Goal: Transaction & Acquisition: Book appointment/travel/reservation

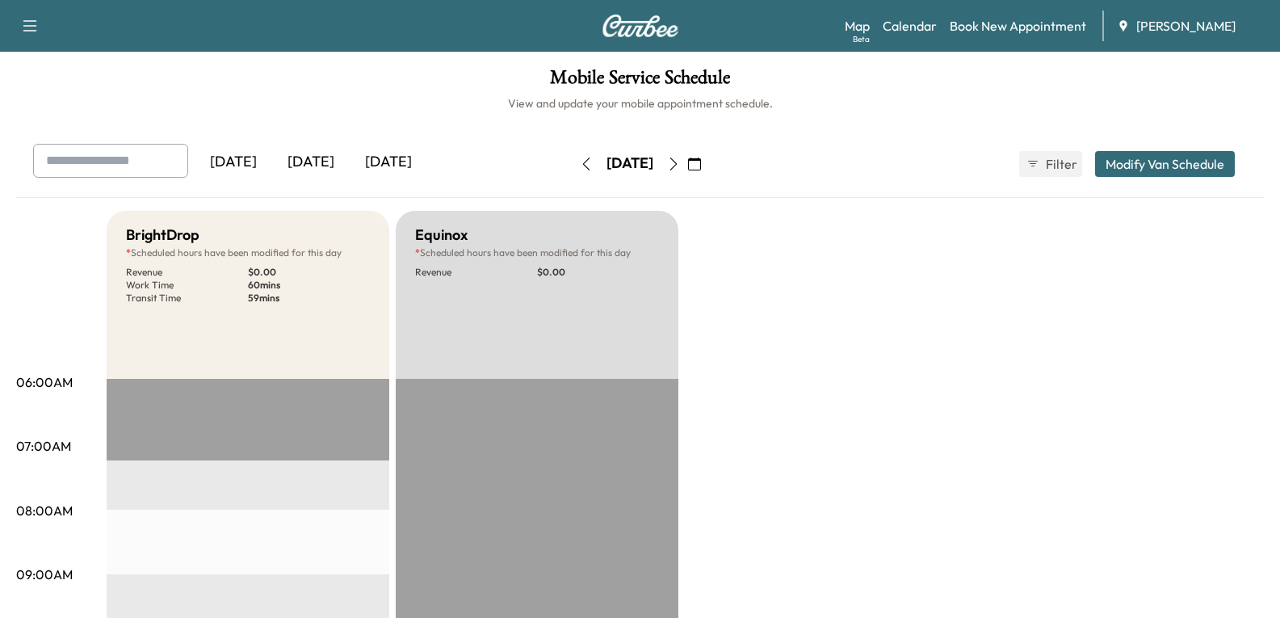
click at [307, 158] on div "[DATE]" at bounding box center [311, 162] width 78 height 37
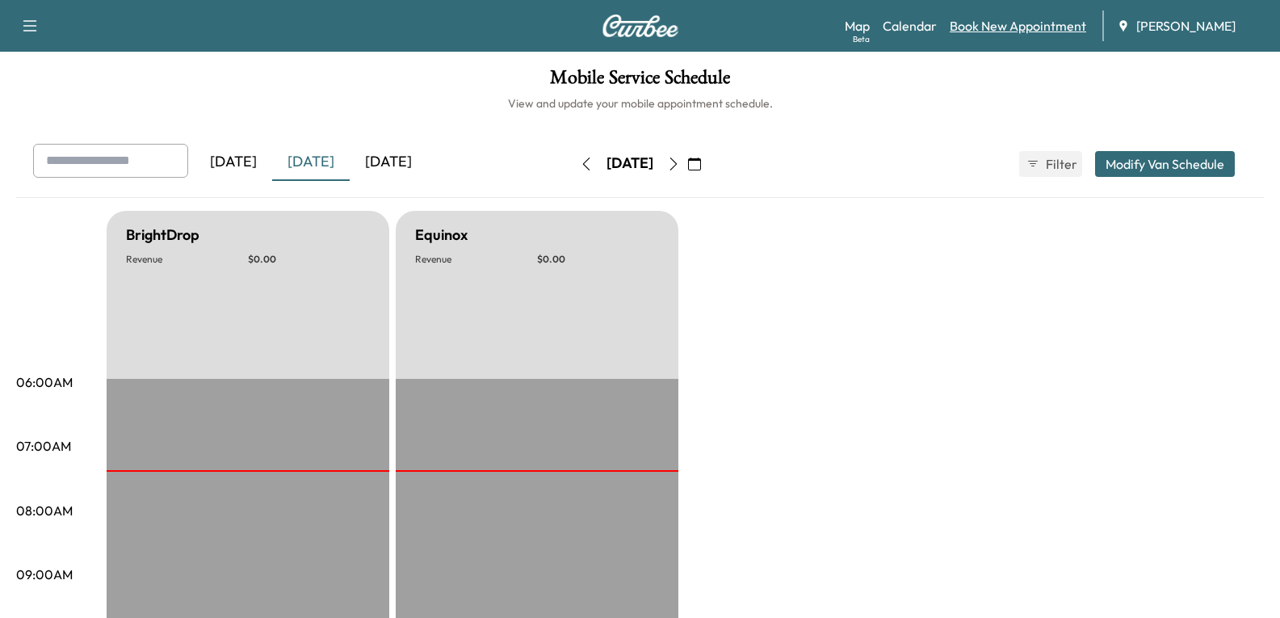
click at [994, 32] on link "Book New Appointment" at bounding box center [1018, 25] width 136 height 19
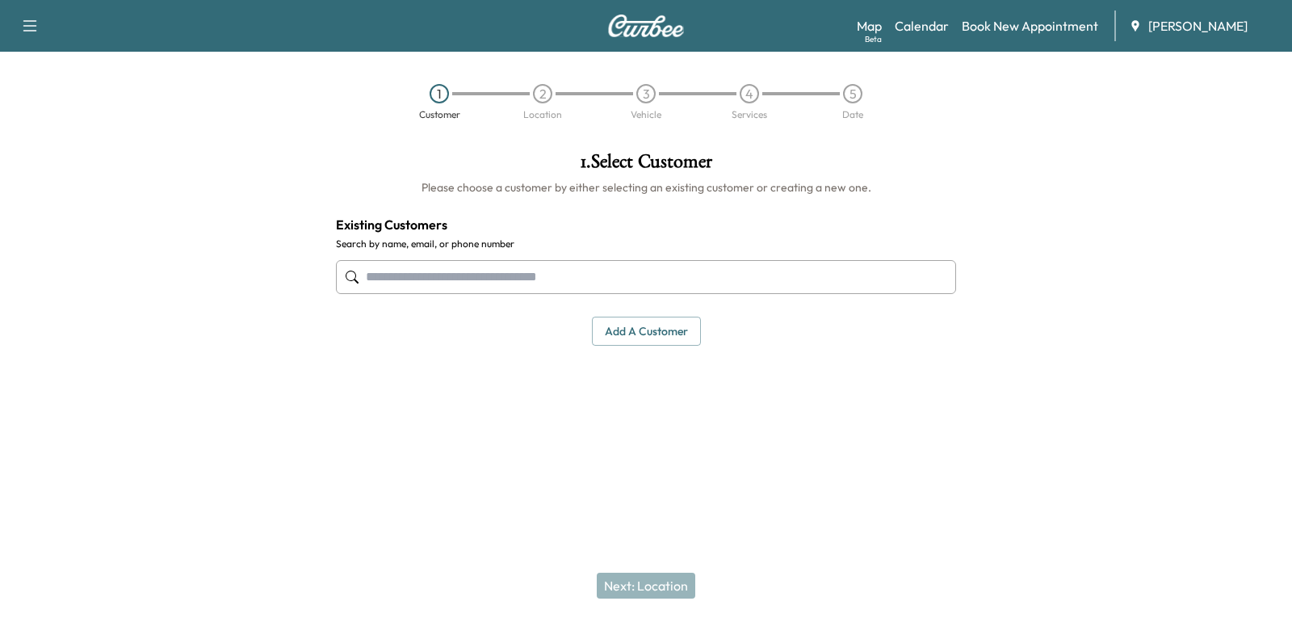
click at [426, 273] on input "text" at bounding box center [646, 277] width 620 height 34
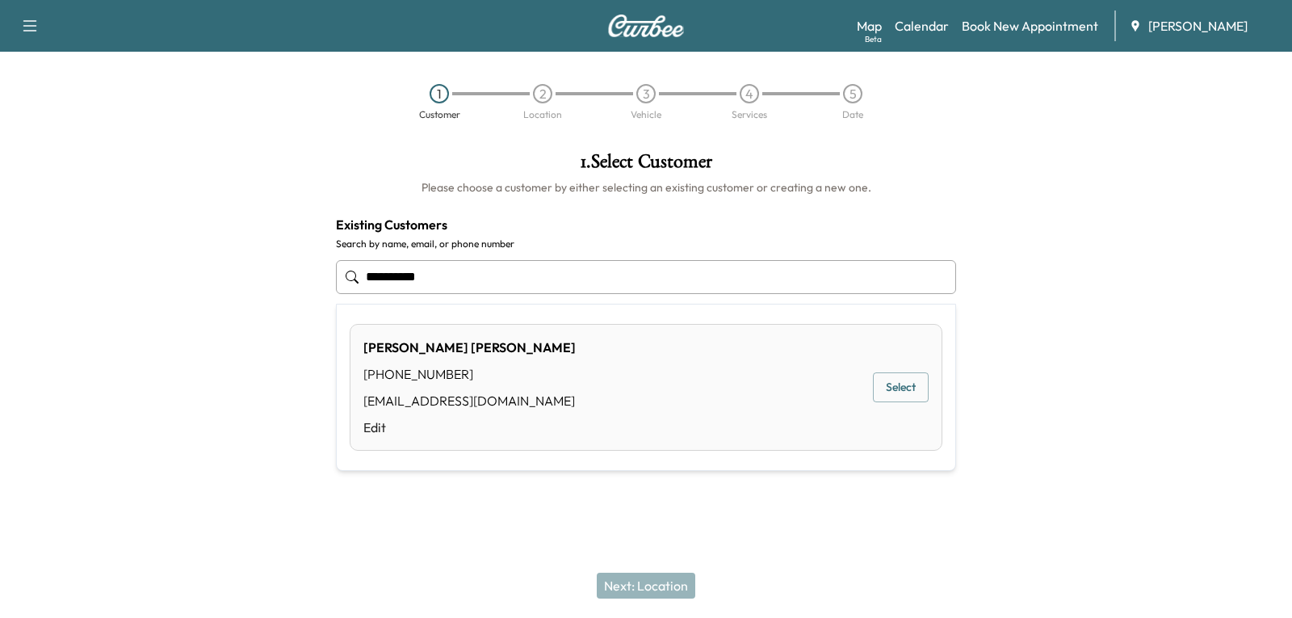
click at [900, 390] on button "Select" at bounding box center [901, 387] width 56 height 30
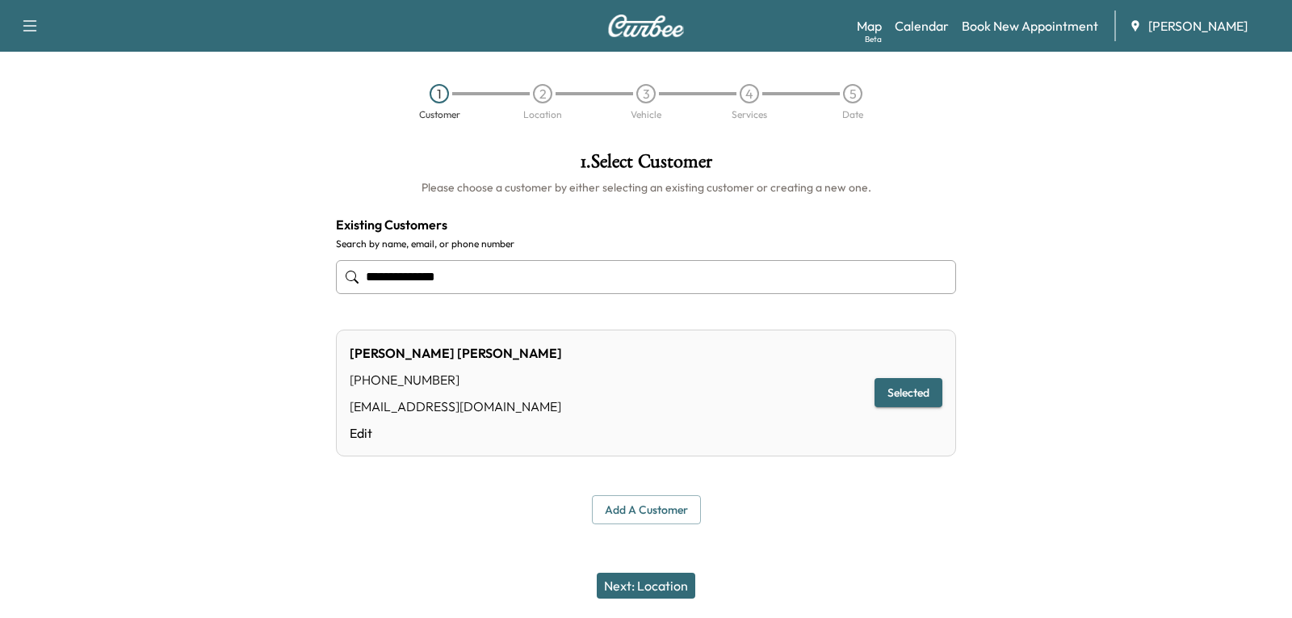
type input "**********"
click at [644, 584] on button "Next: Location" at bounding box center [646, 586] width 99 height 26
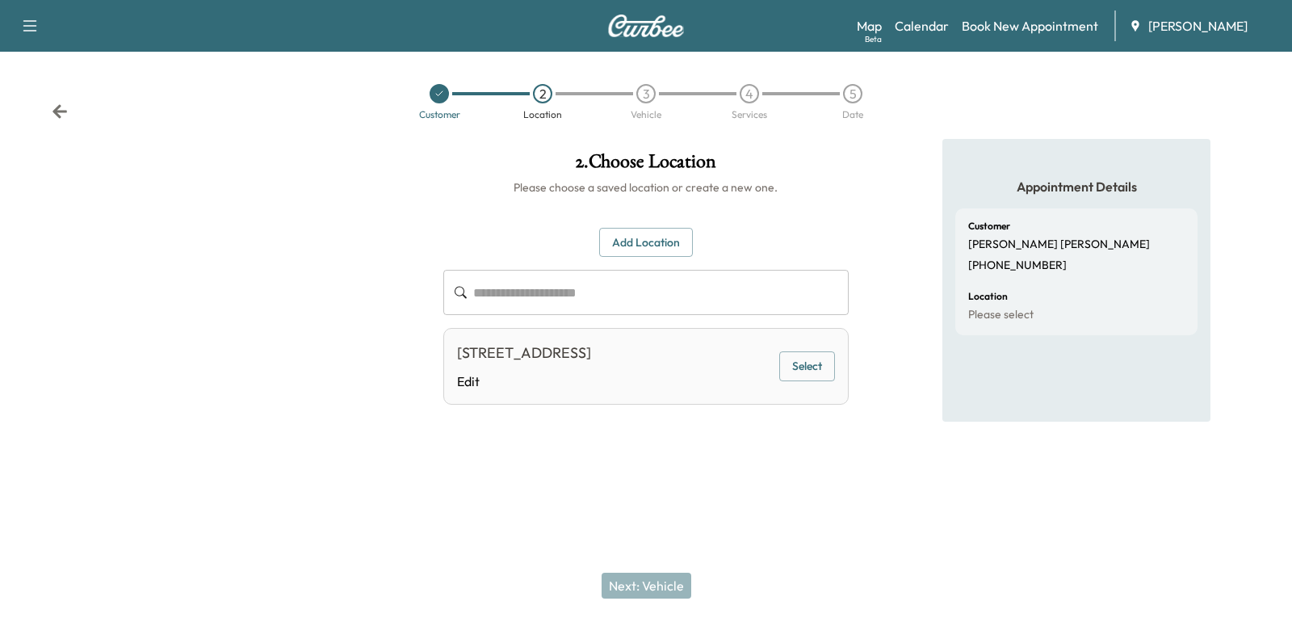
click at [801, 376] on button "Select" at bounding box center [807, 366] width 56 height 30
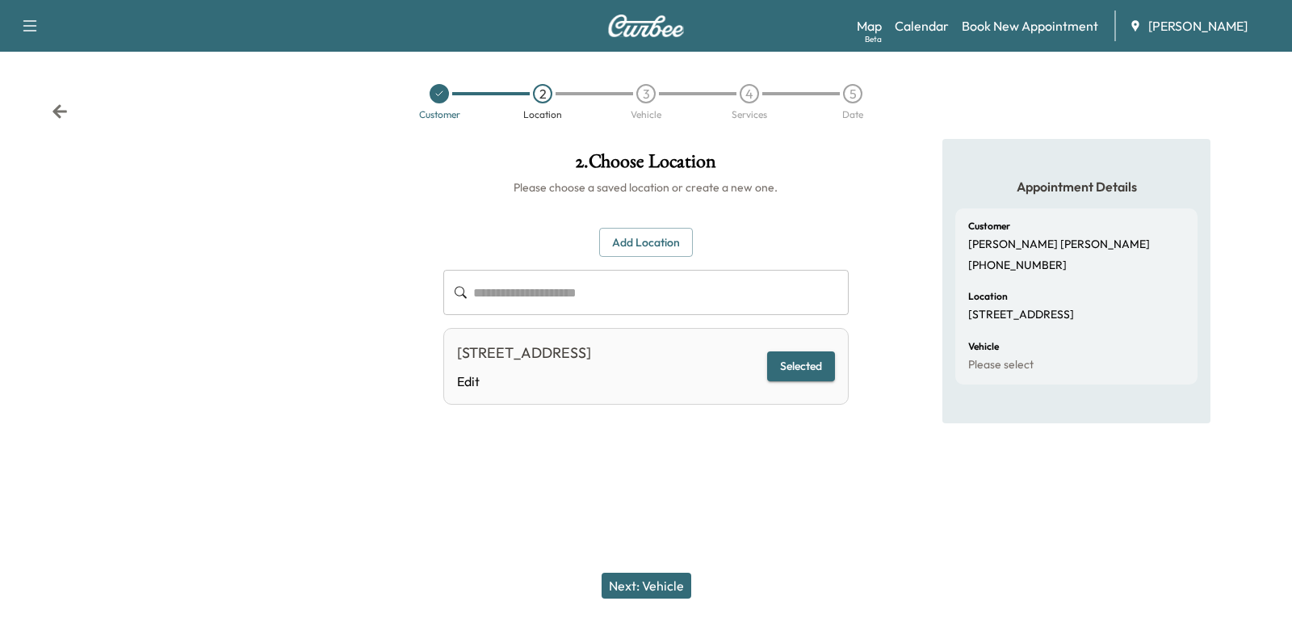
click at [631, 581] on button "Next: Vehicle" at bounding box center [647, 586] width 90 height 26
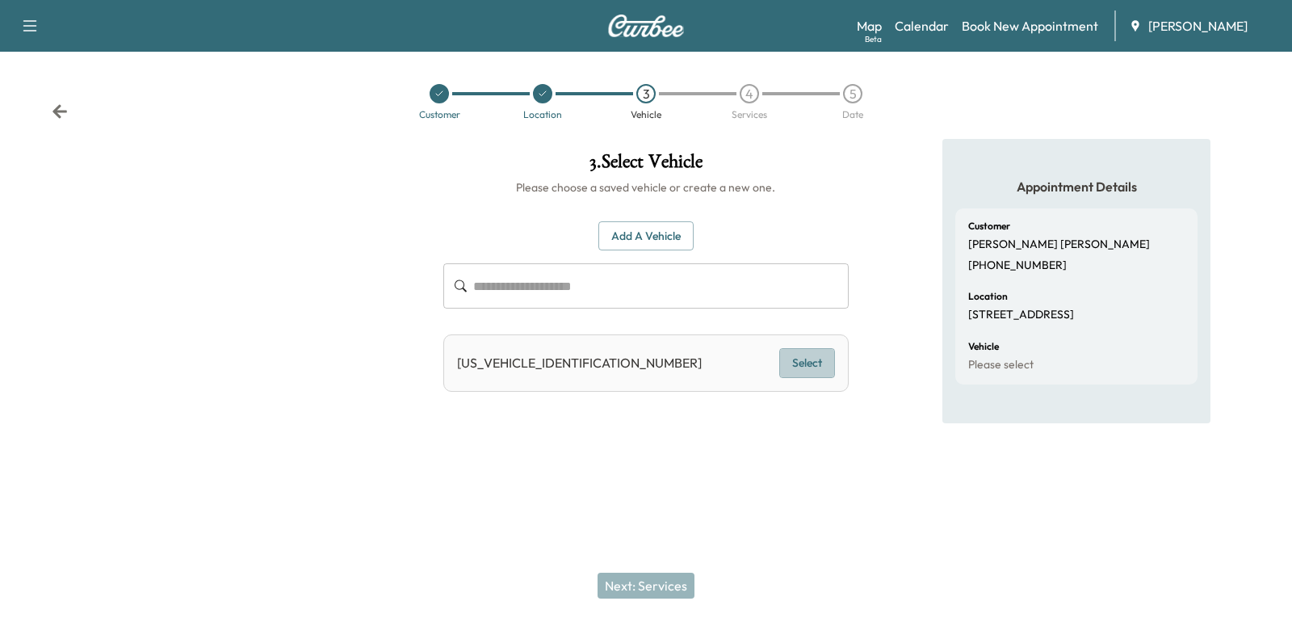
click at [805, 366] on button "Select" at bounding box center [807, 363] width 56 height 30
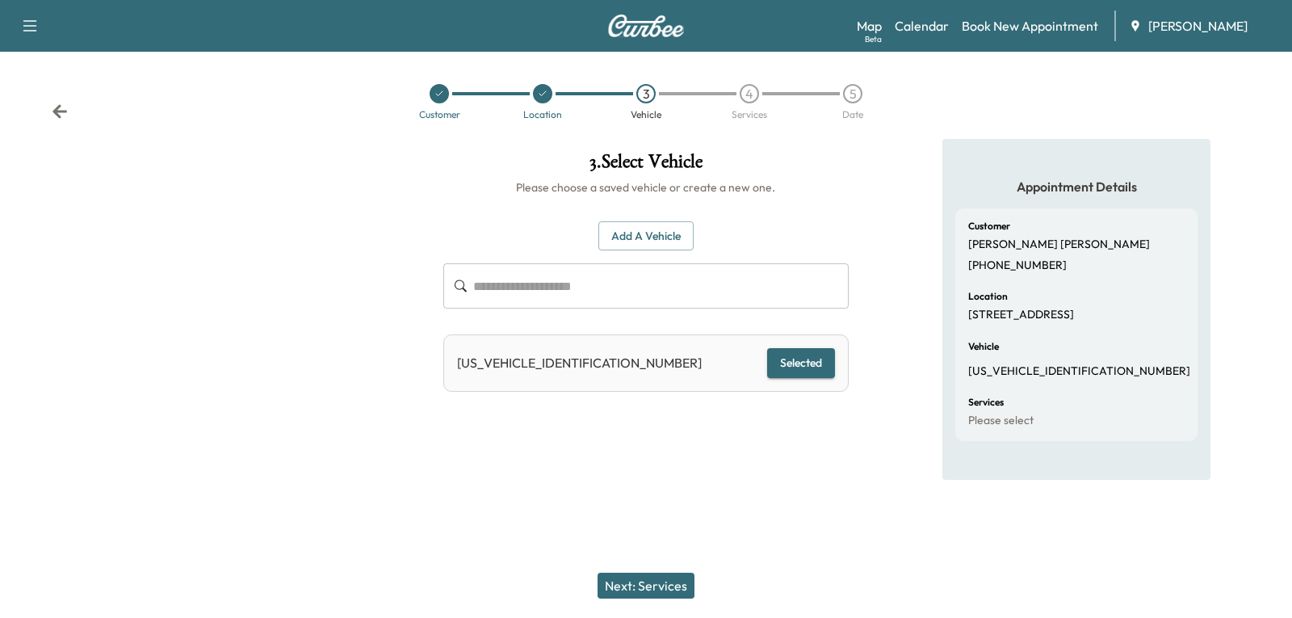
click at [636, 582] on button "Next: Services" at bounding box center [646, 586] width 97 height 26
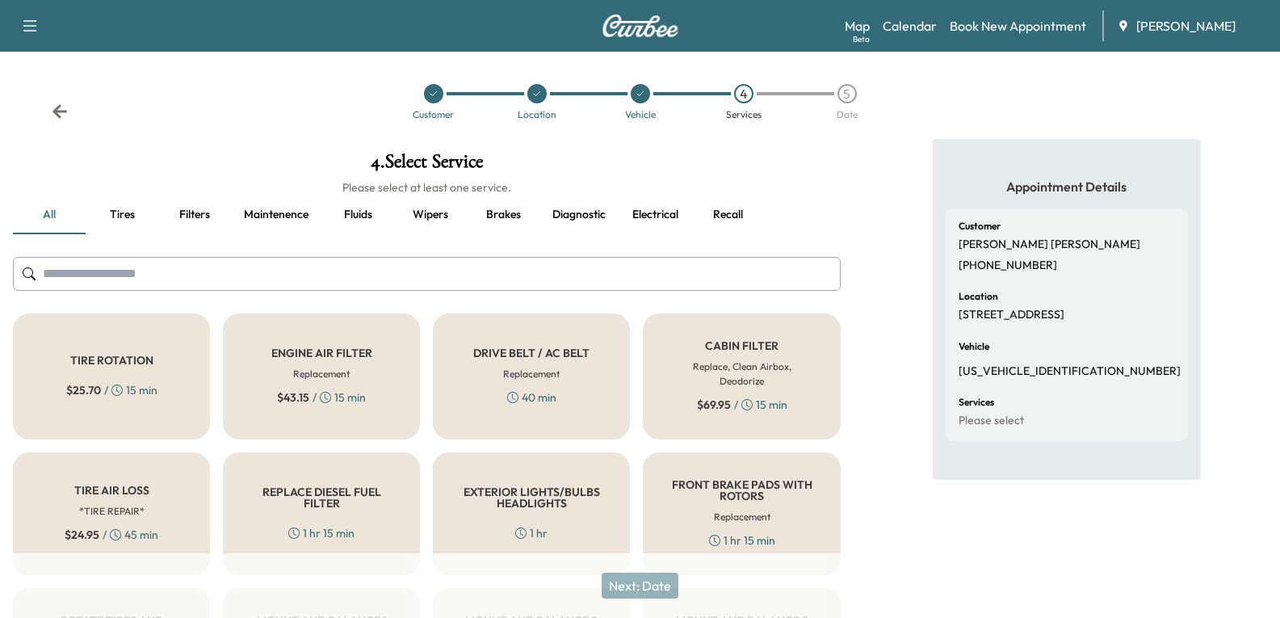
click at [88, 267] on input "text" at bounding box center [427, 274] width 828 height 34
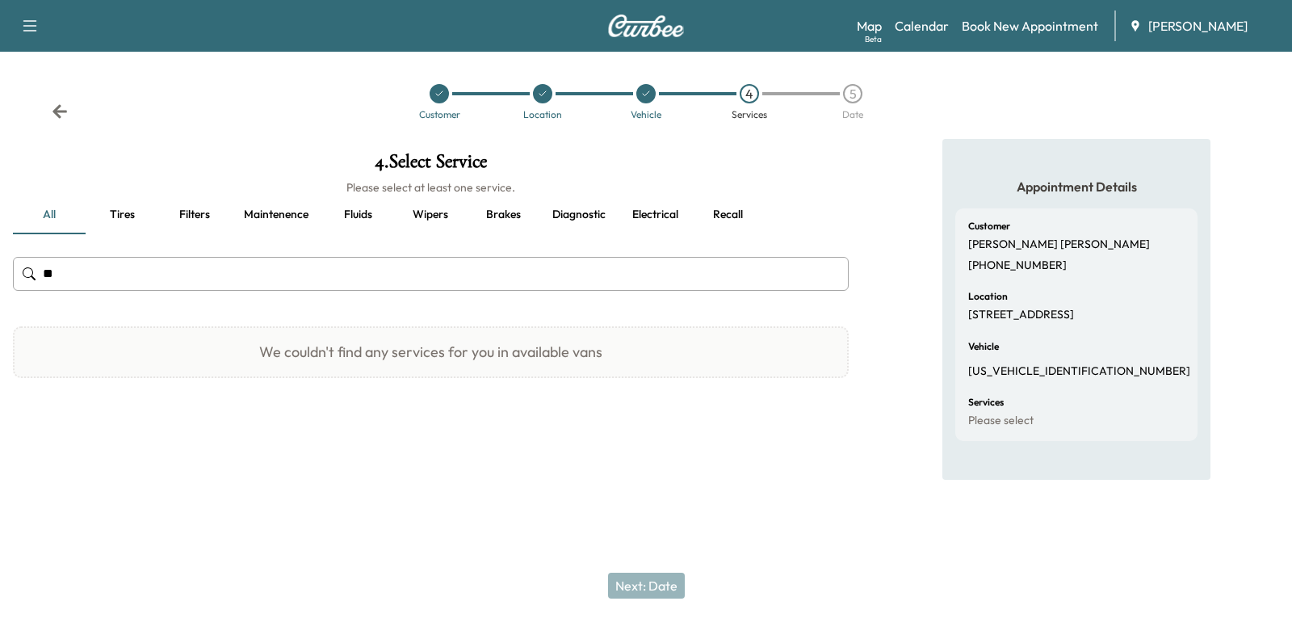
type input "*"
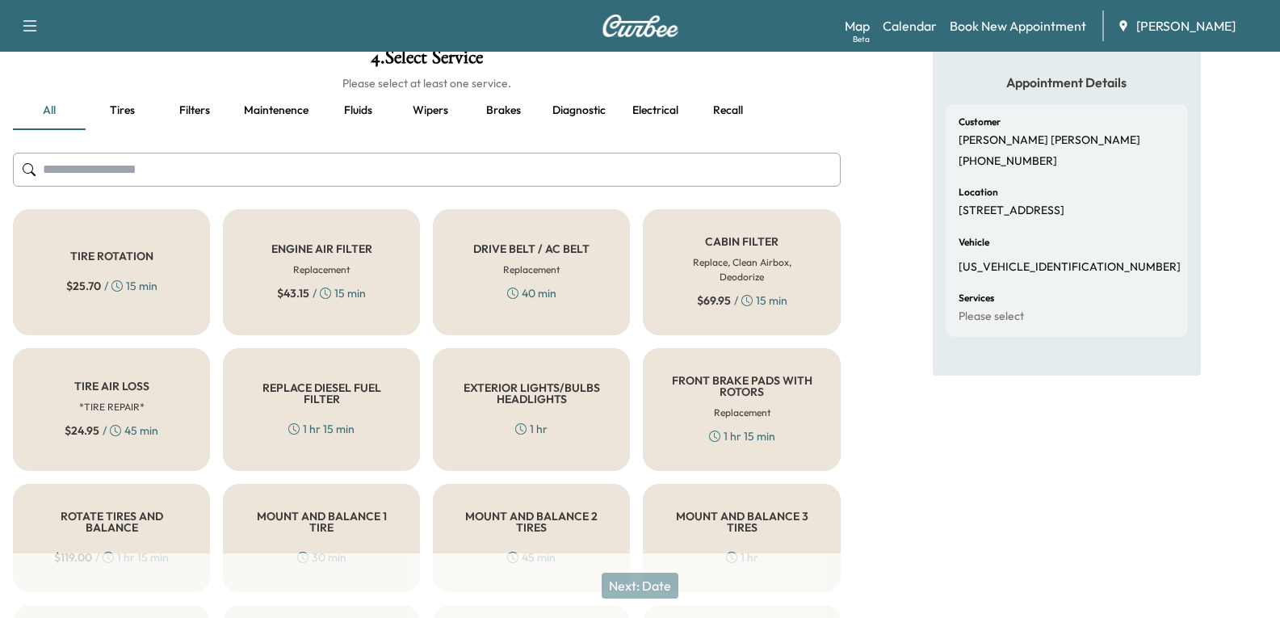
scroll to position [51, 0]
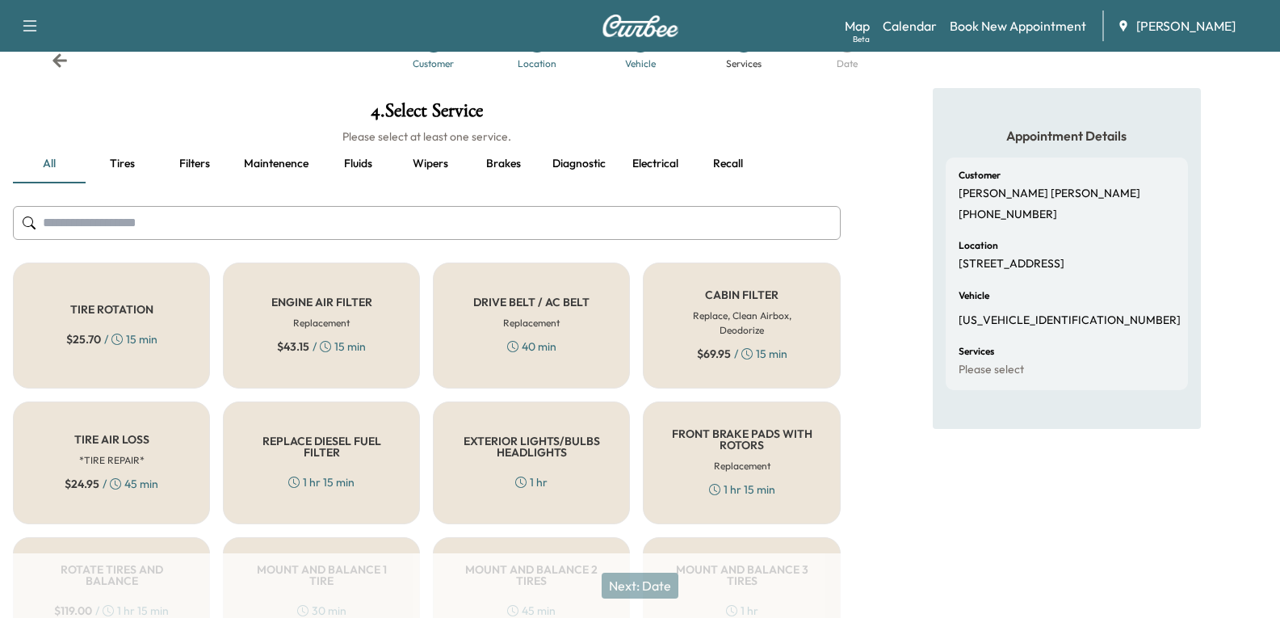
click at [284, 163] on button "Maintenence" at bounding box center [276, 164] width 90 height 39
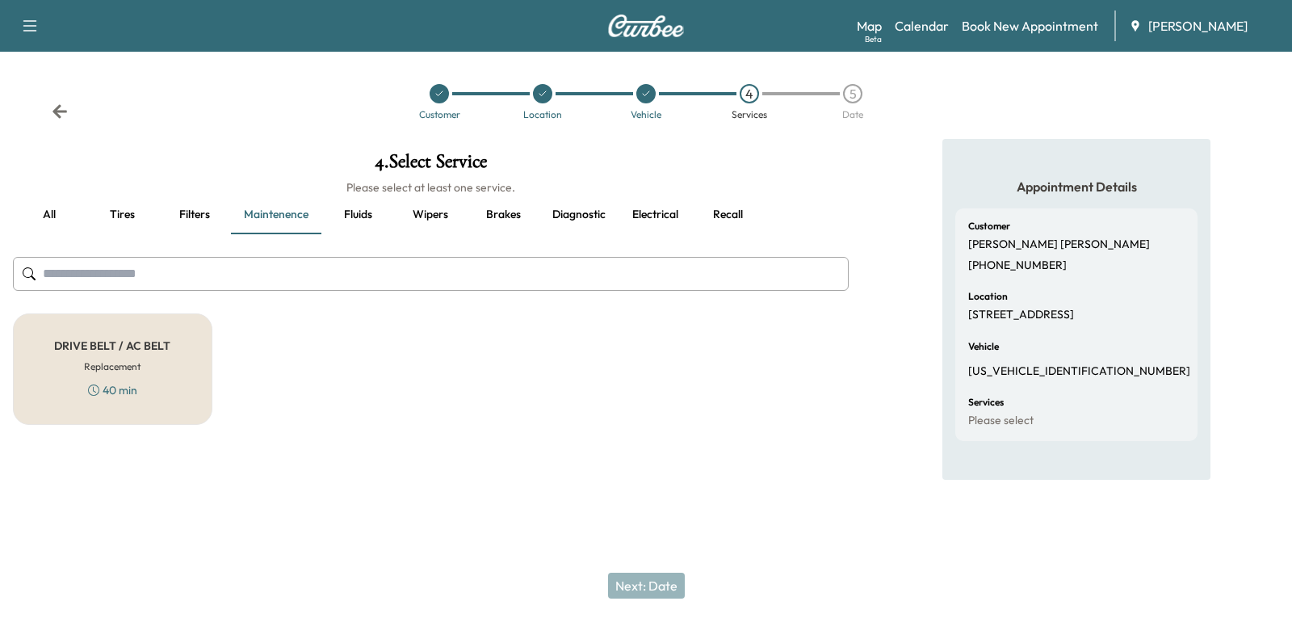
click at [582, 218] on button "Diagnostic" at bounding box center [579, 214] width 79 height 39
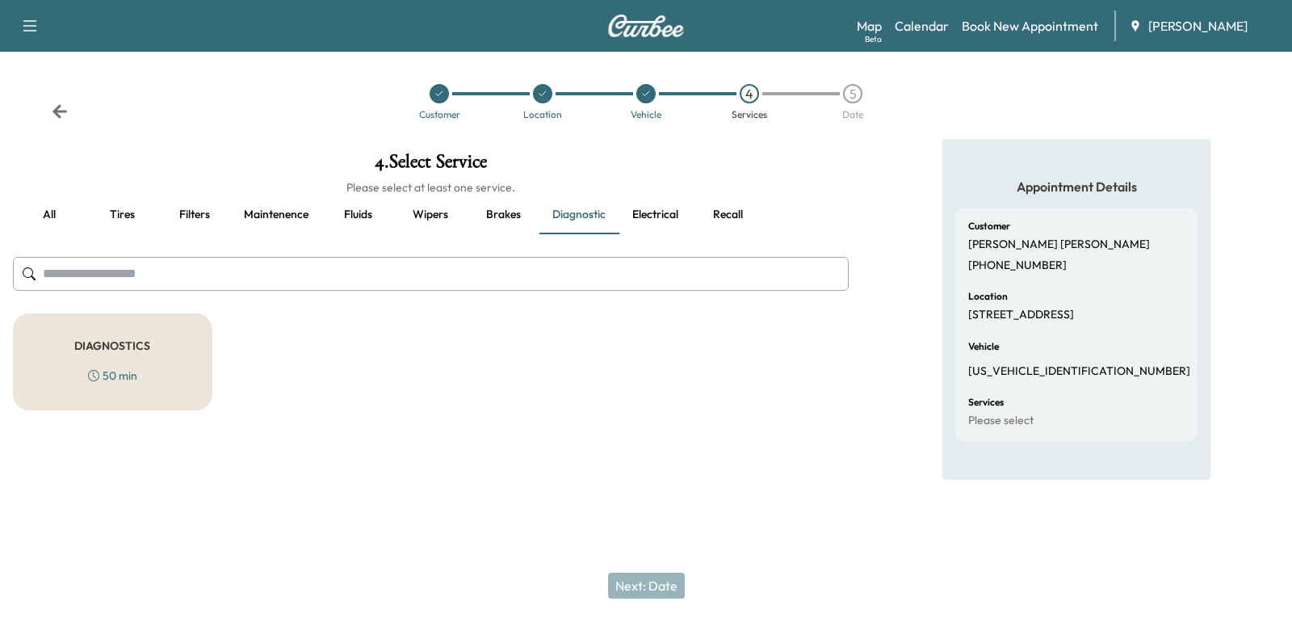
click at [510, 215] on button "Brakes" at bounding box center [503, 214] width 73 height 39
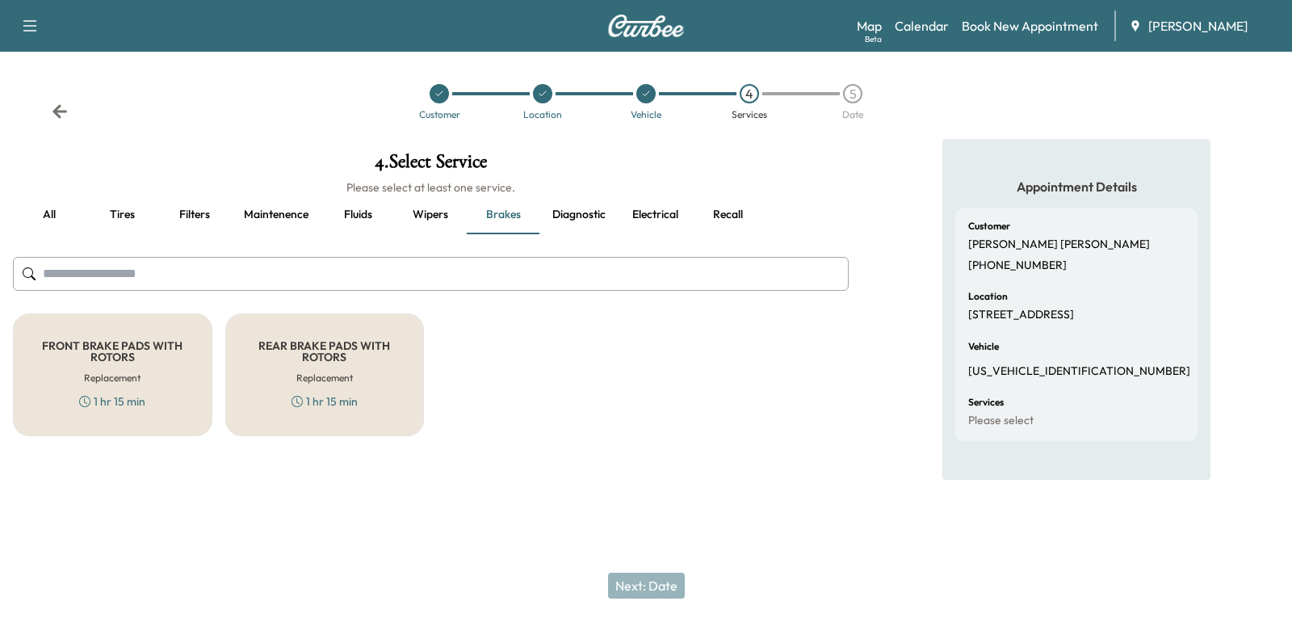
click at [425, 216] on button "Wipers" at bounding box center [430, 214] width 73 height 39
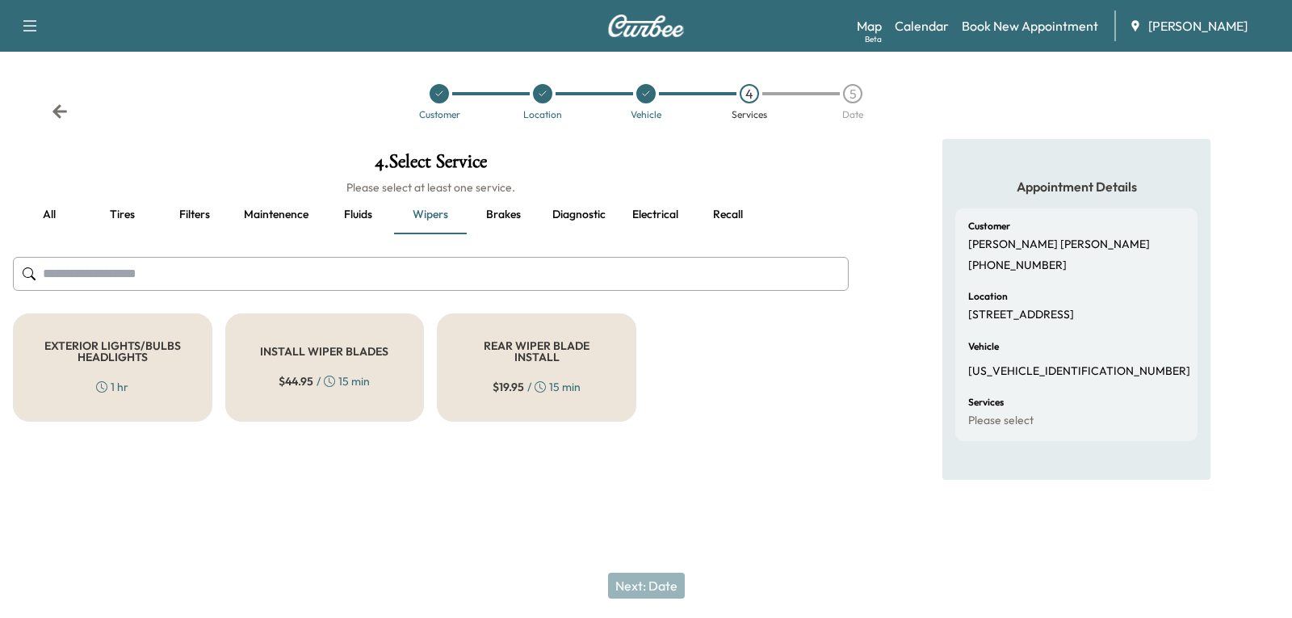
click at [368, 217] on button "Fluids" at bounding box center [357, 214] width 73 height 39
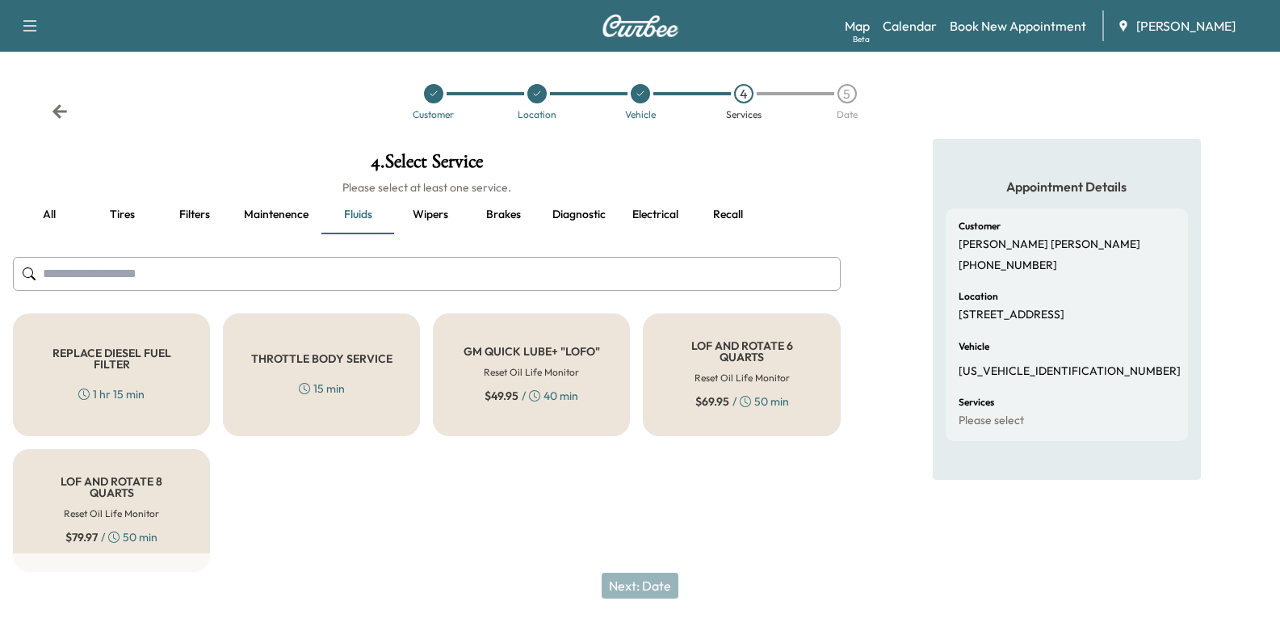
click at [48, 217] on button "all" at bounding box center [49, 214] width 73 height 39
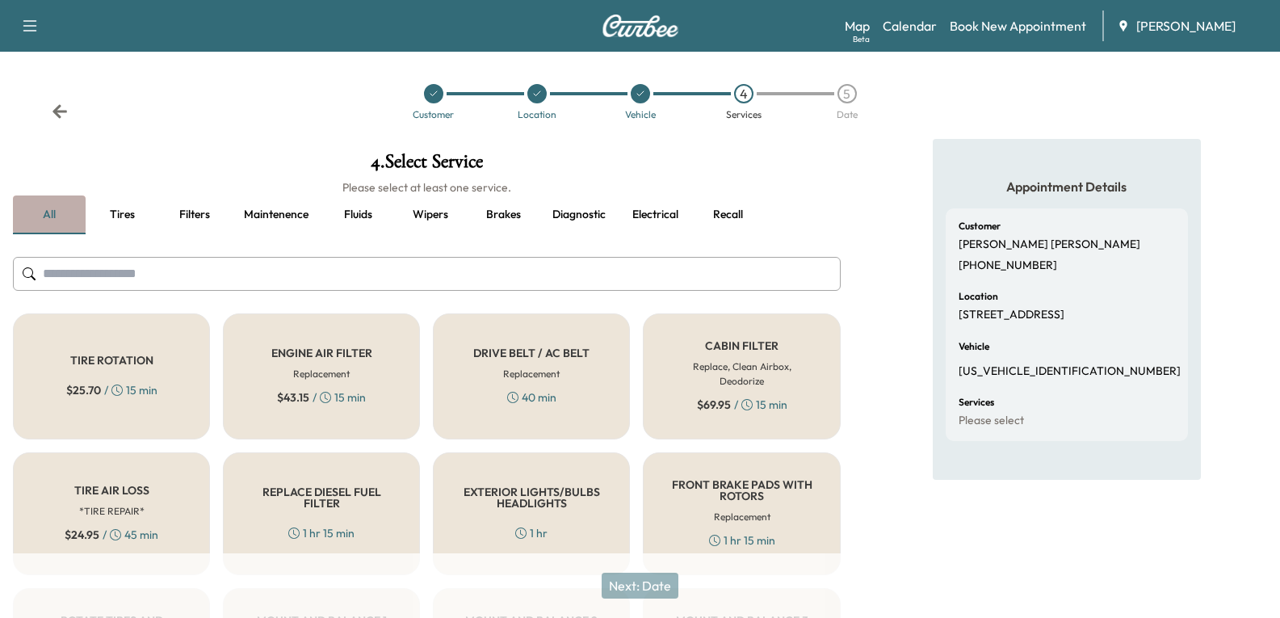
click at [48, 208] on button "all" at bounding box center [49, 214] width 73 height 39
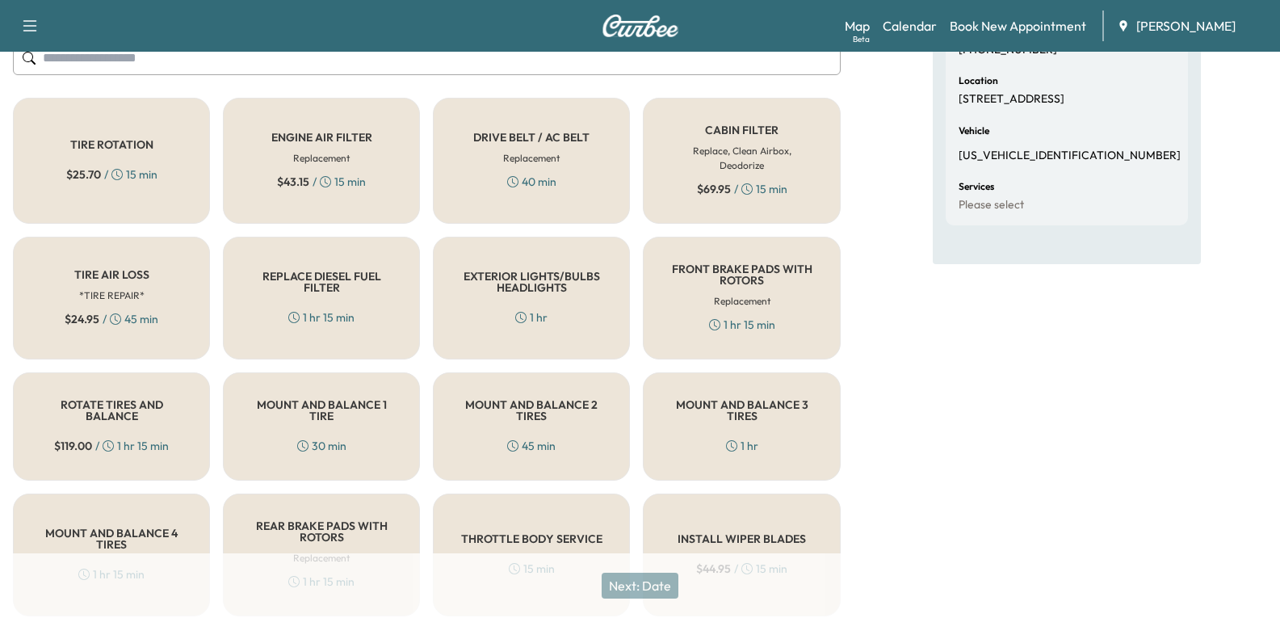
scroll to position [212, 0]
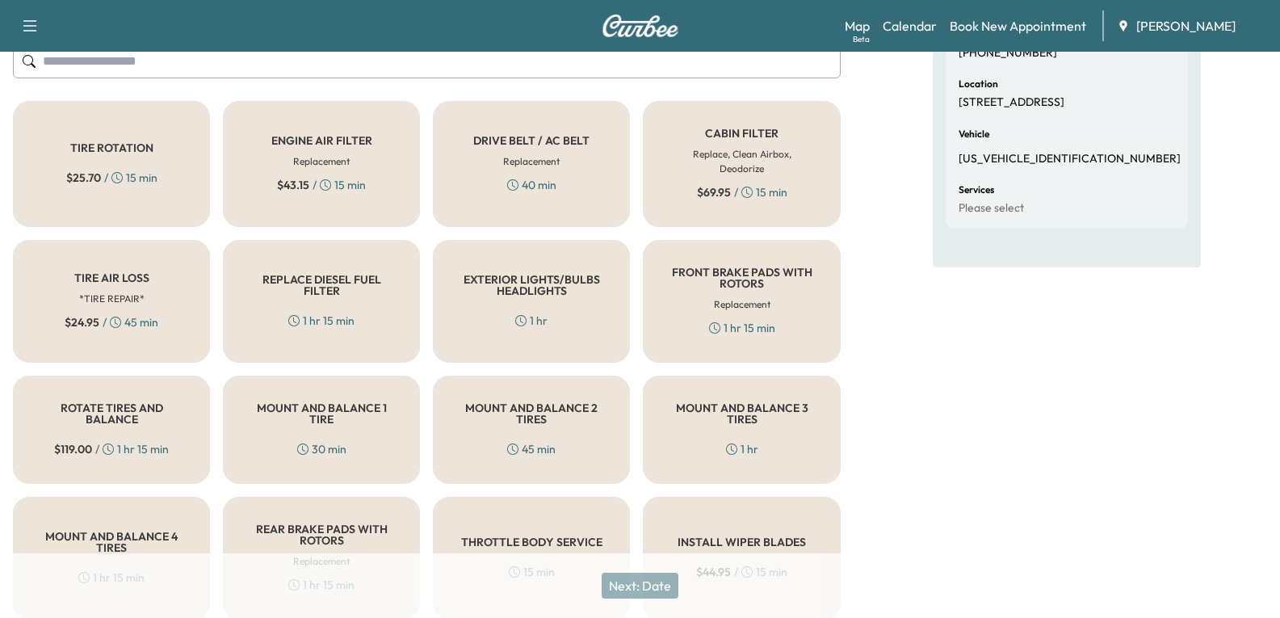
click at [127, 170] on div "$ 25.70 / 15 min" at bounding box center [111, 178] width 91 height 16
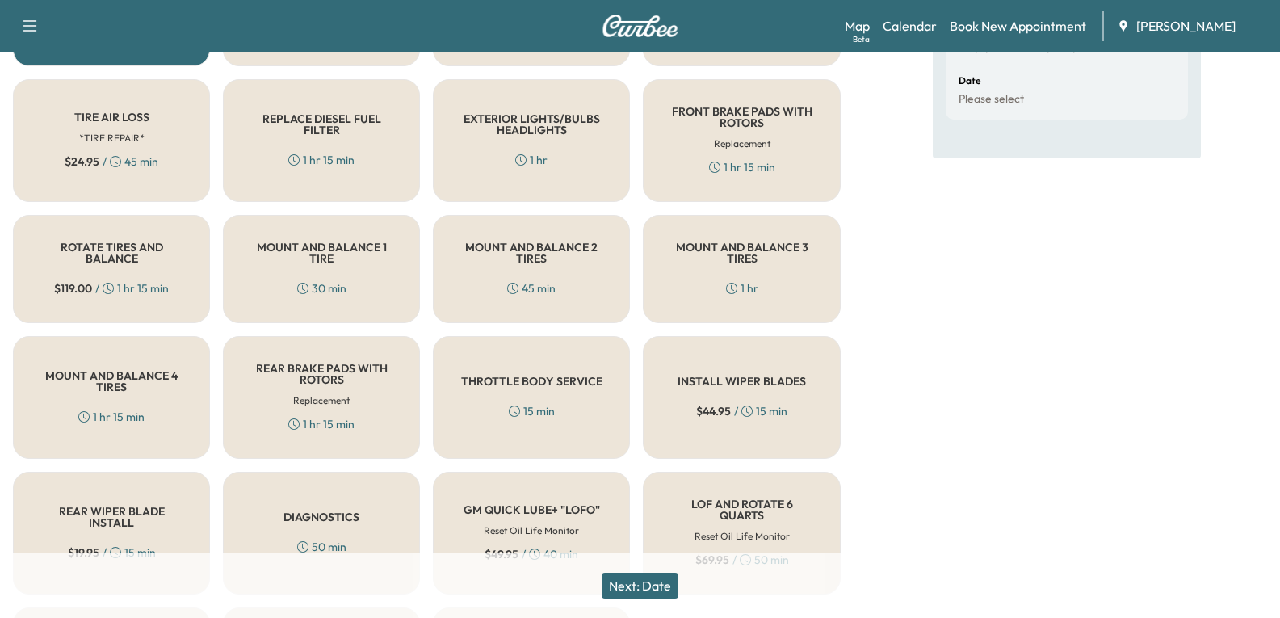
scroll to position [374, 0]
click at [631, 586] on button "Next: Date" at bounding box center [640, 586] width 77 height 26
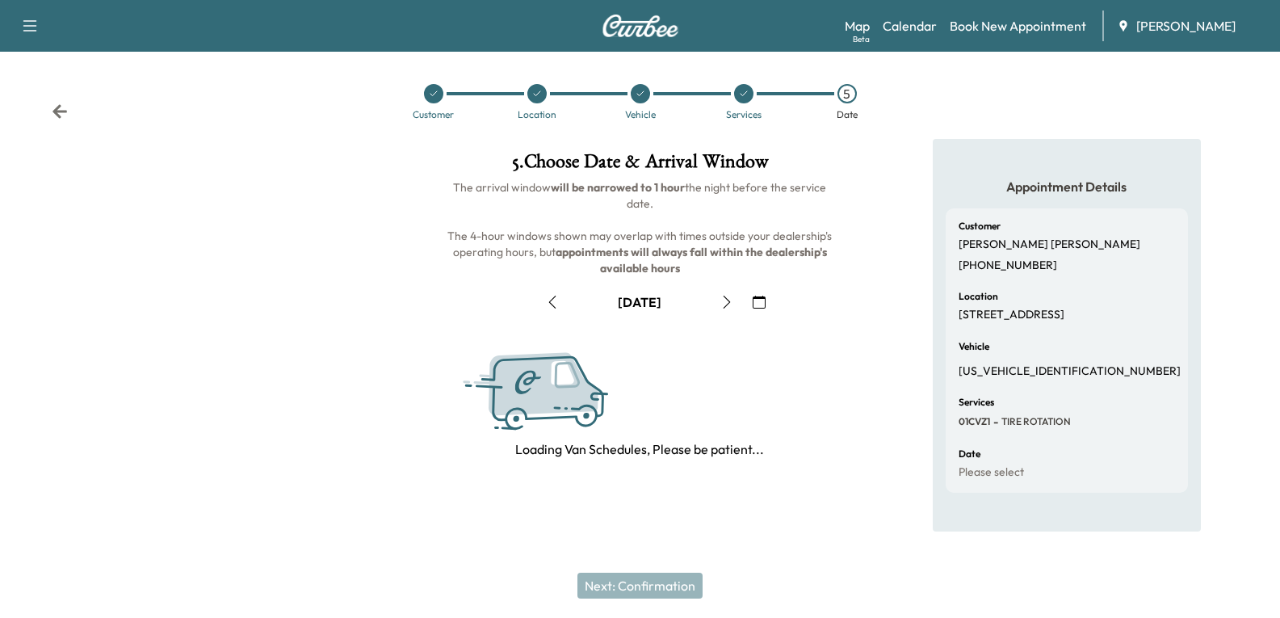
scroll to position [0, 0]
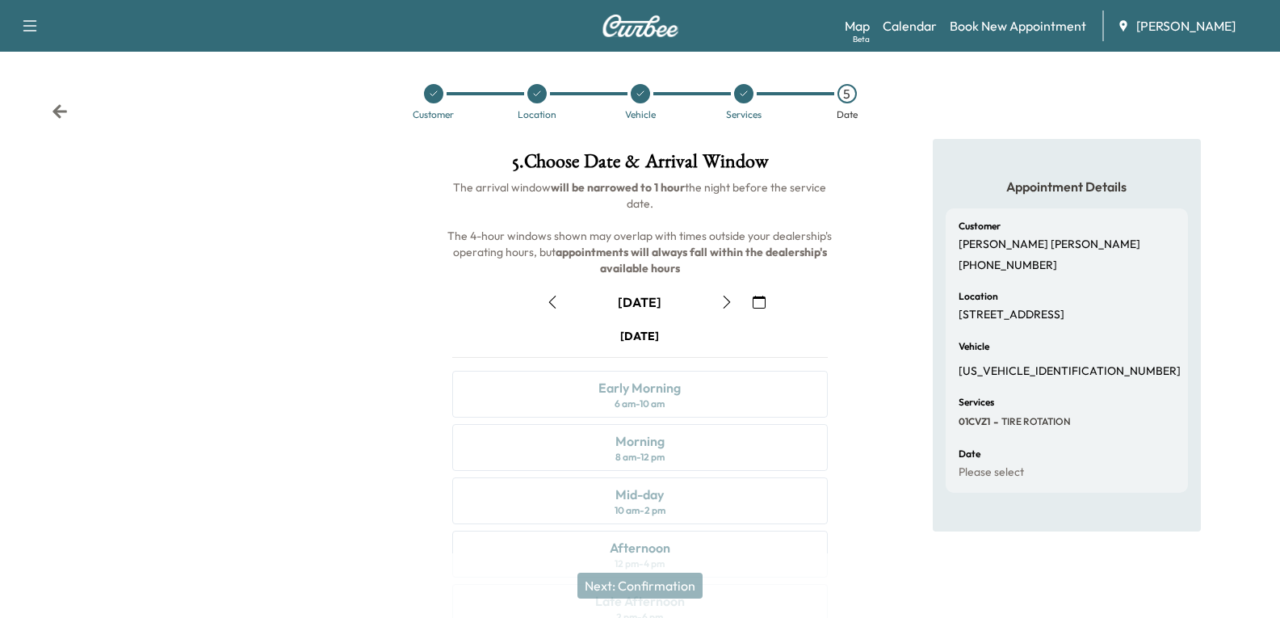
click at [757, 303] on icon "button" at bounding box center [759, 302] width 13 height 13
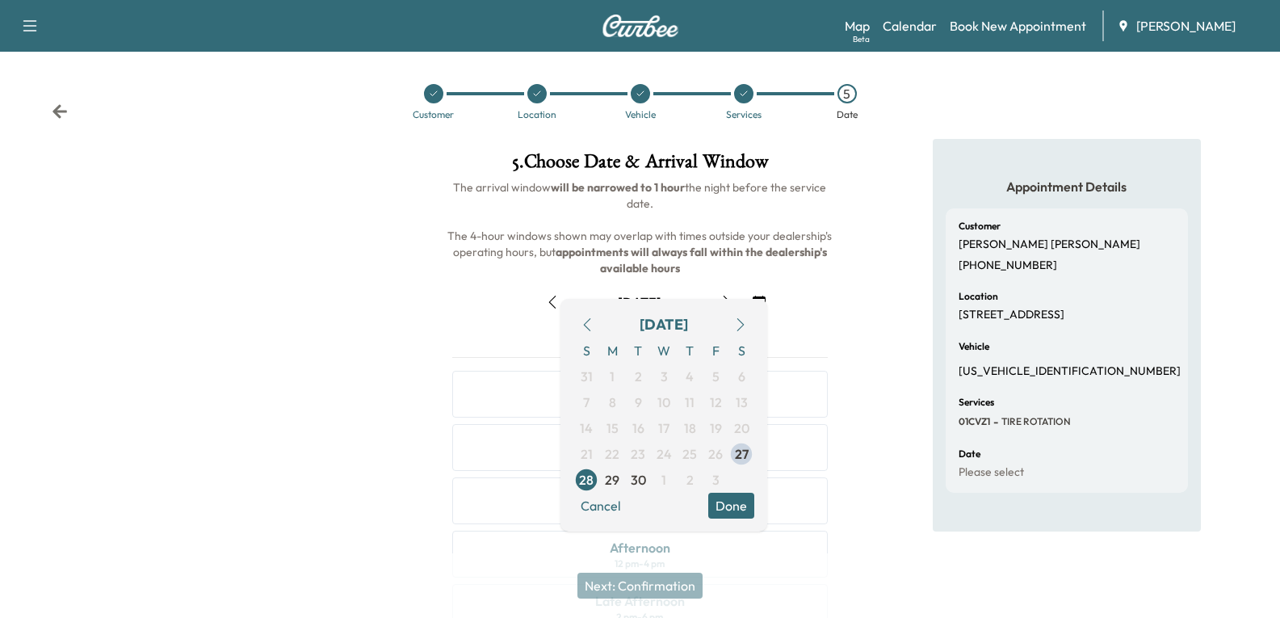
click at [728, 330] on button "button" at bounding box center [740, 325] width 27 height 26
click at [592, 321] on icon "button" at bounding box center [587, 324] width 13 height 13
click at [642, 483] on span "30" at bounding box center [638, 479] width 15 height 19
click at [727, 504] on button "Done" at bounding box center [731, 506] width 46 height 26
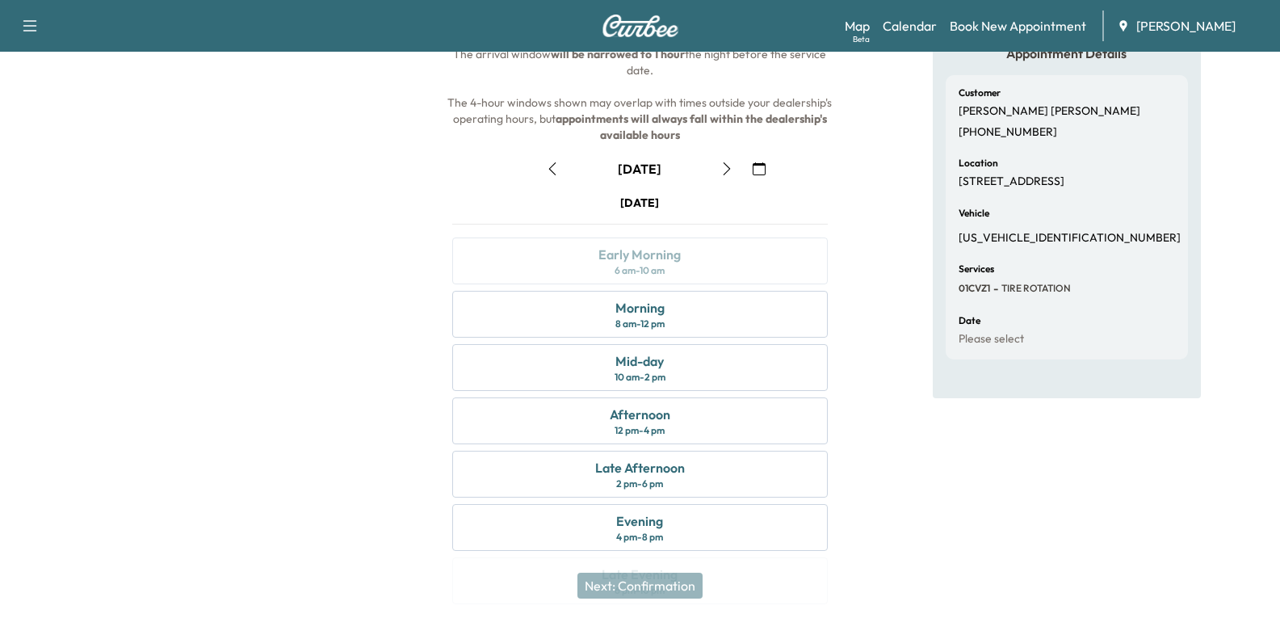
scroll to position [162, 0]
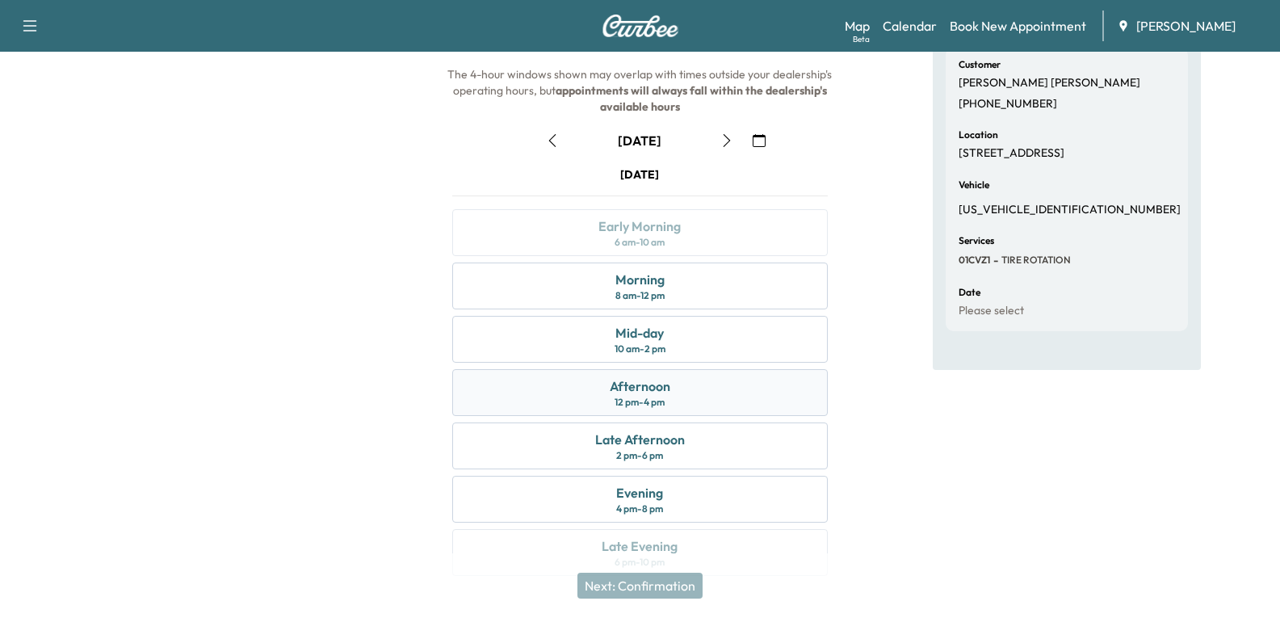
click at [676, 392] on div "Afternoon 12 pm - 4 pm" at bounding box center [639, 392] width 375 height 47
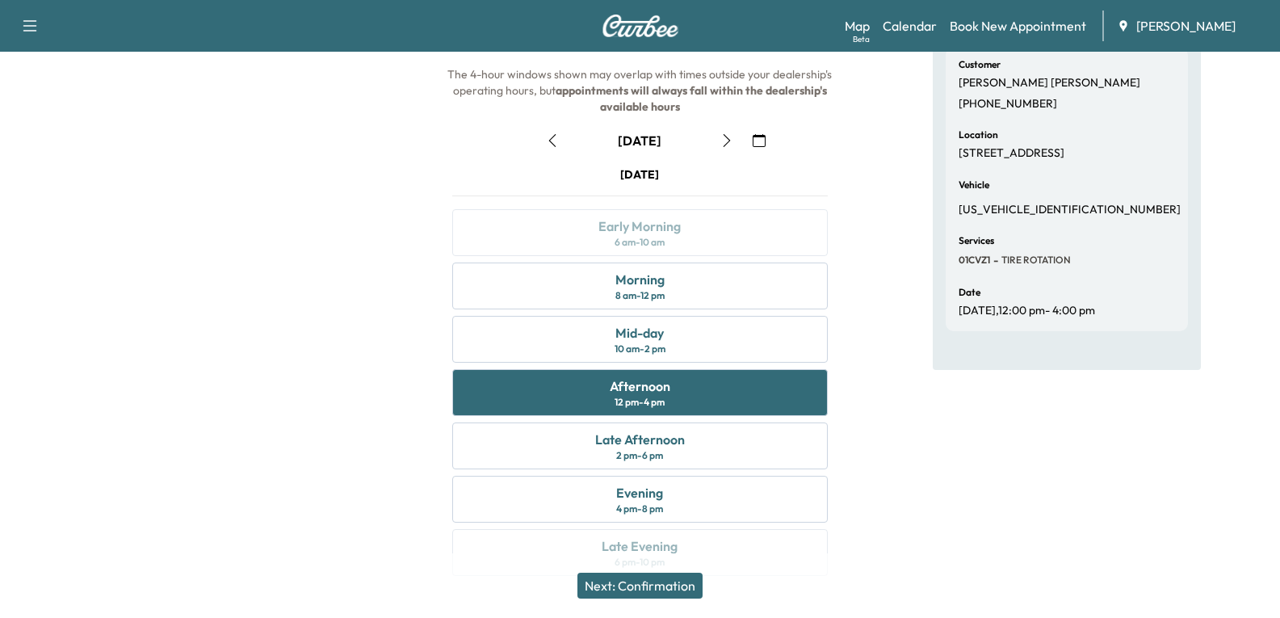
click at [639, 579] on button "Next: Confirmation" at bounding box center [639, 586] width 125 height 26
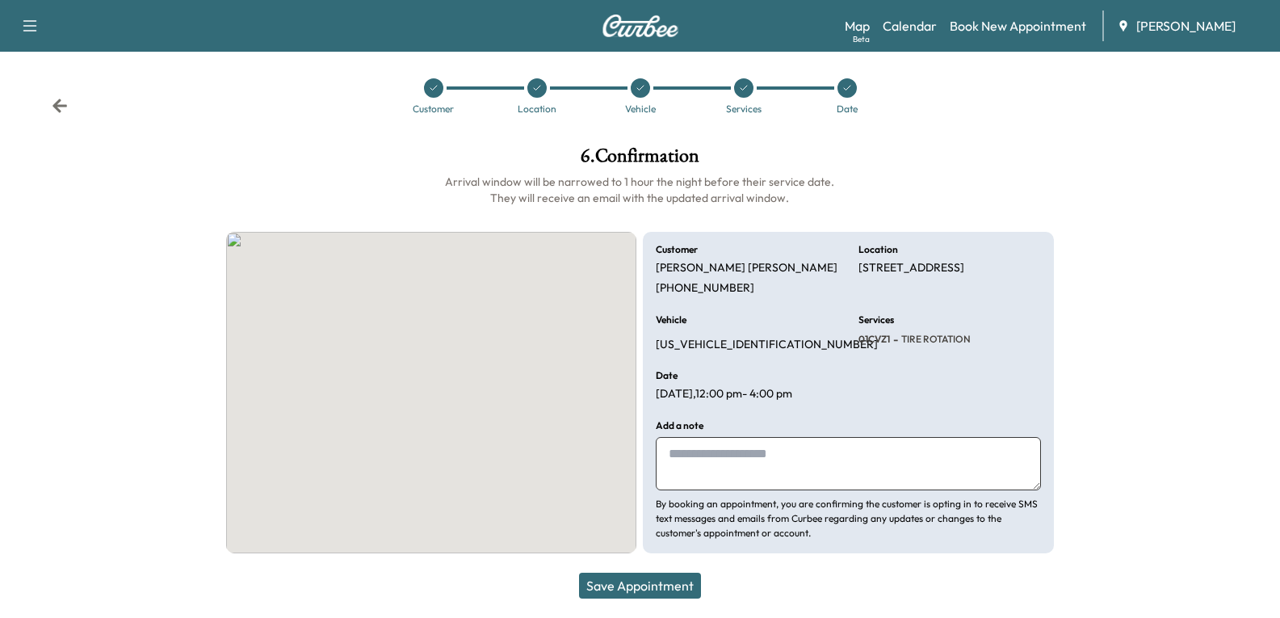
scroll to position [6, 0]
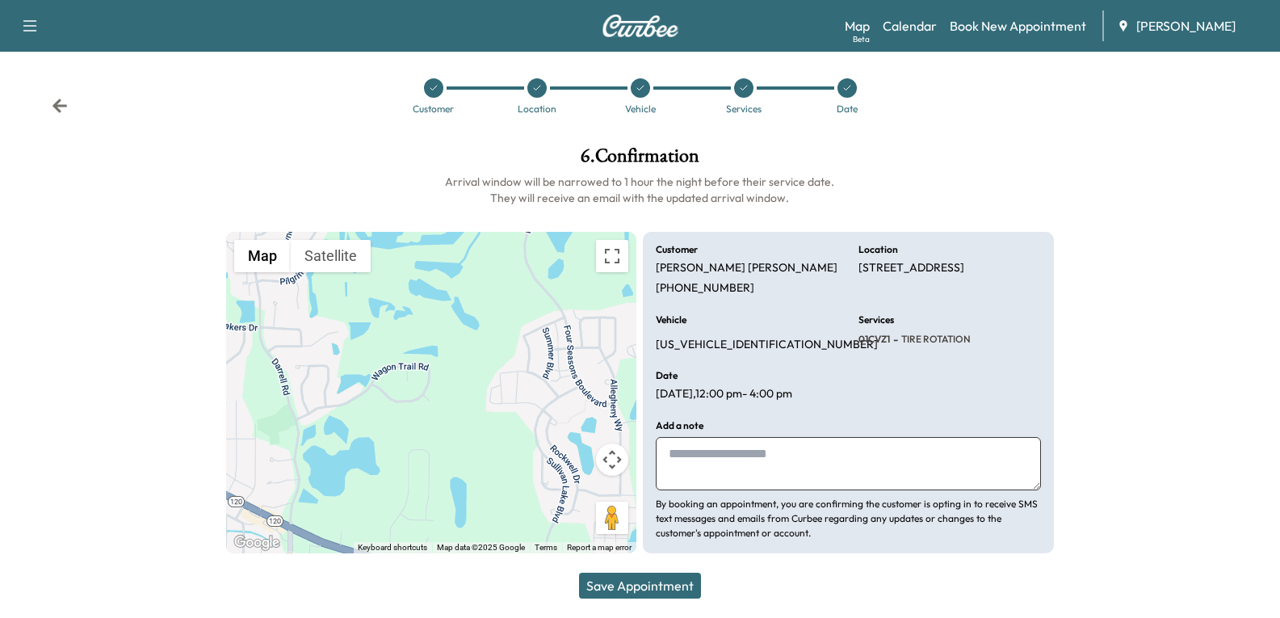
click at [701, 447] on textarea at bounding box center [848, 463] width 384 height 53
click at [715, 457] on textarea at bounding box center [848, 463] width 384 height 53
click at [756, 461] on textarea at bounding box center [848, 463] width 384 height 53
type textarea "*"
drag, startPoint x: 775, startPoint y: 346, endPoint x: 656, endPoint y: 342, distance: 118.8
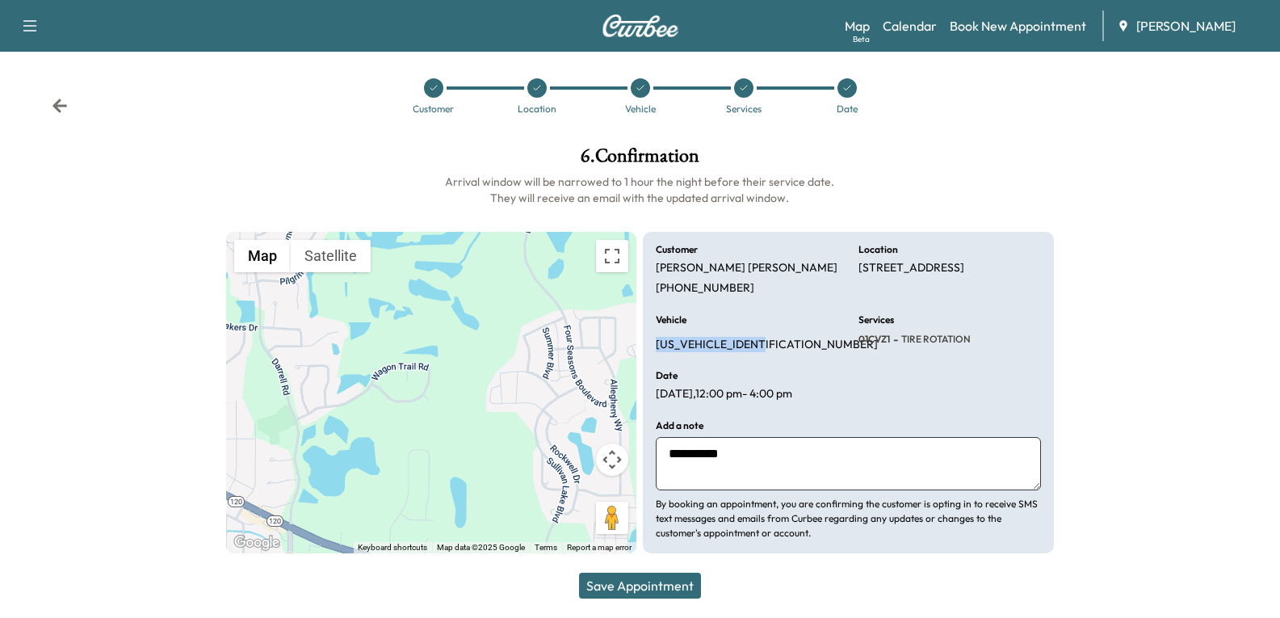
click at [656, 342] on div "Vehicle [US_VEHICLE_IDENTIFICATION_NUMBER]" at bounding box center [747, 333] width 183 height 37
copy p "[US_VEHICLE_IDENTIFICATION_NUMBER]"
click at [759, 445] on textarea "*********" at bounding box center [848, 463] width 384 height 53
type textarea "**********"
click at [642, 586] on button "Save Appointment" at bounding box center [640, 586] width 122 height 26
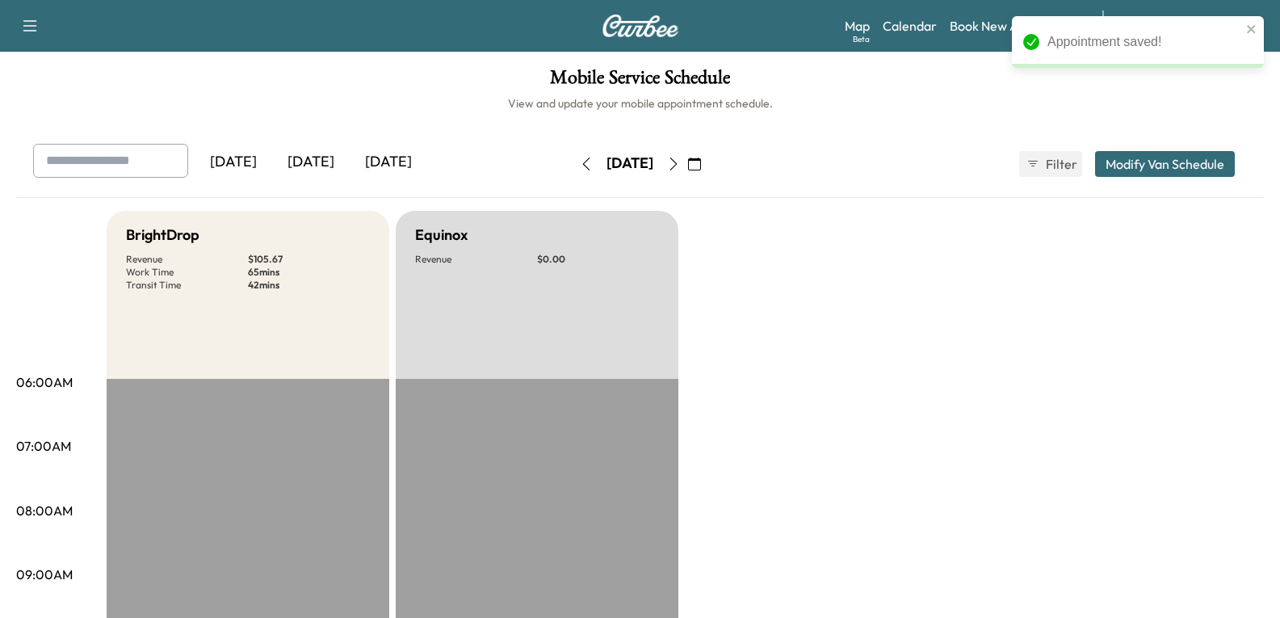
scroll to position [404, 0]
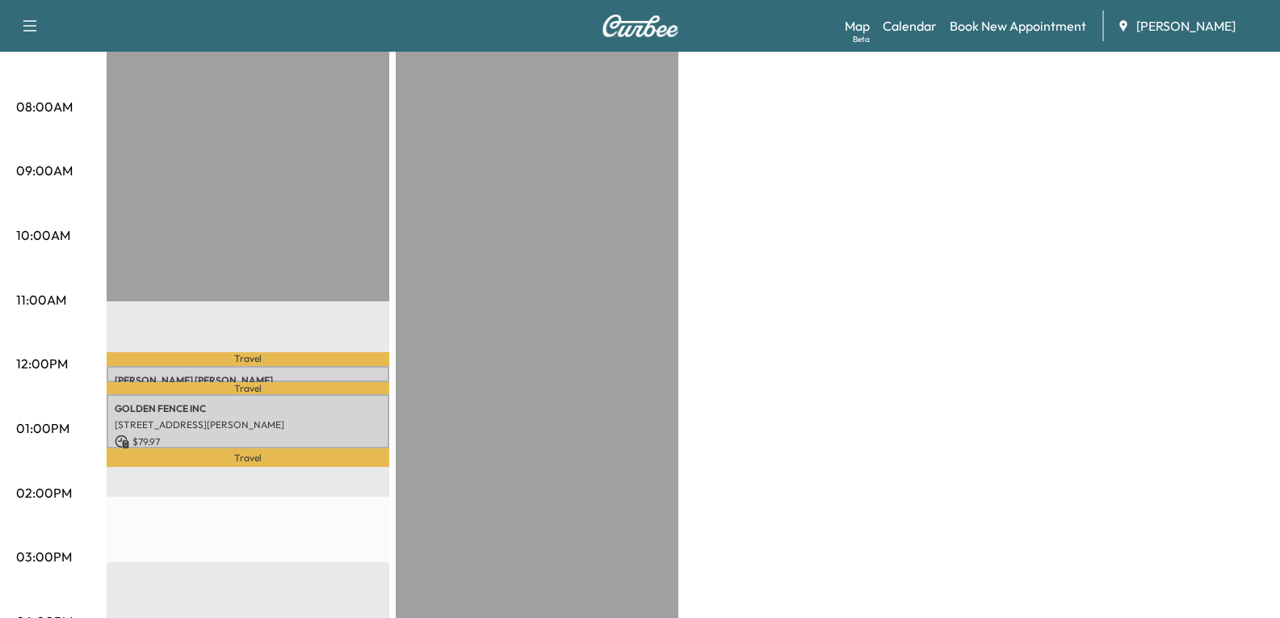
click at [274, 328] on div "Travel [PERSON_NAME] [STREET_ADDRESS] $ 25.70 12:00 pm - 12:15 pm Travel GOLDEN…" at bounding box center [248, 497] width 283 height 1044
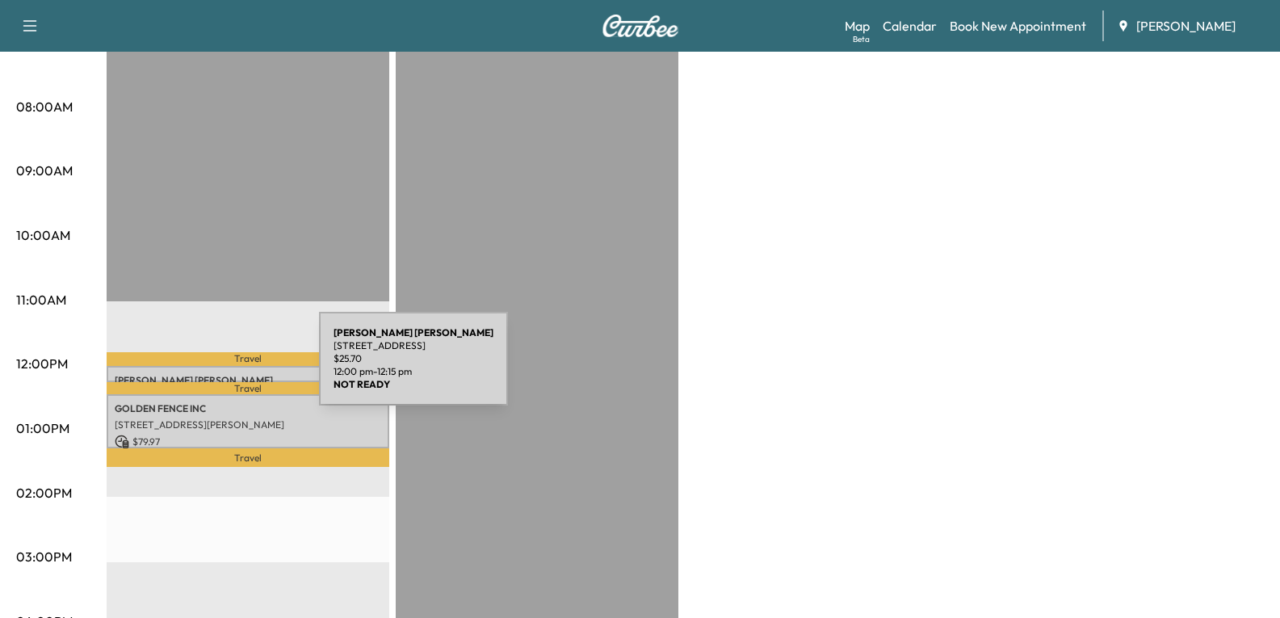
click at [198, 368] on div "[PERSON_NAME] 28488 [STREET_ADDRESS] $ 25.70 12:00 pm - 12:15 pm" at bounding box center [248, 374] width 283 height 16
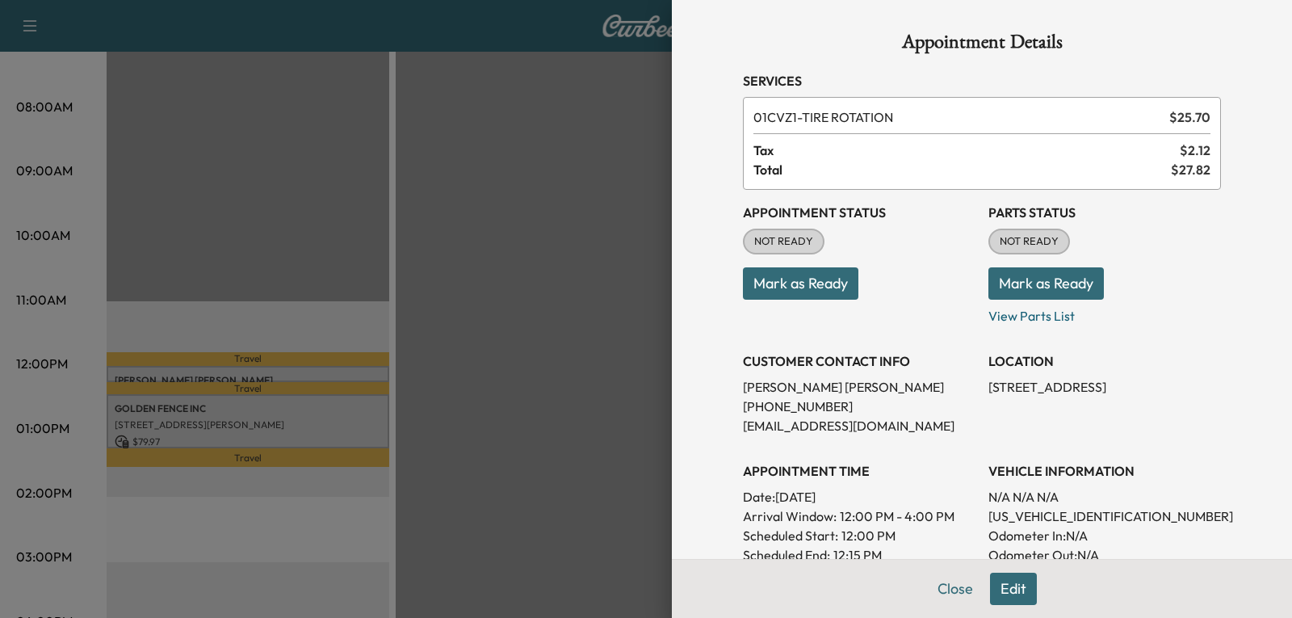
click at [607, 271] on div at bounding box center [646, 309] width 1292 height 618
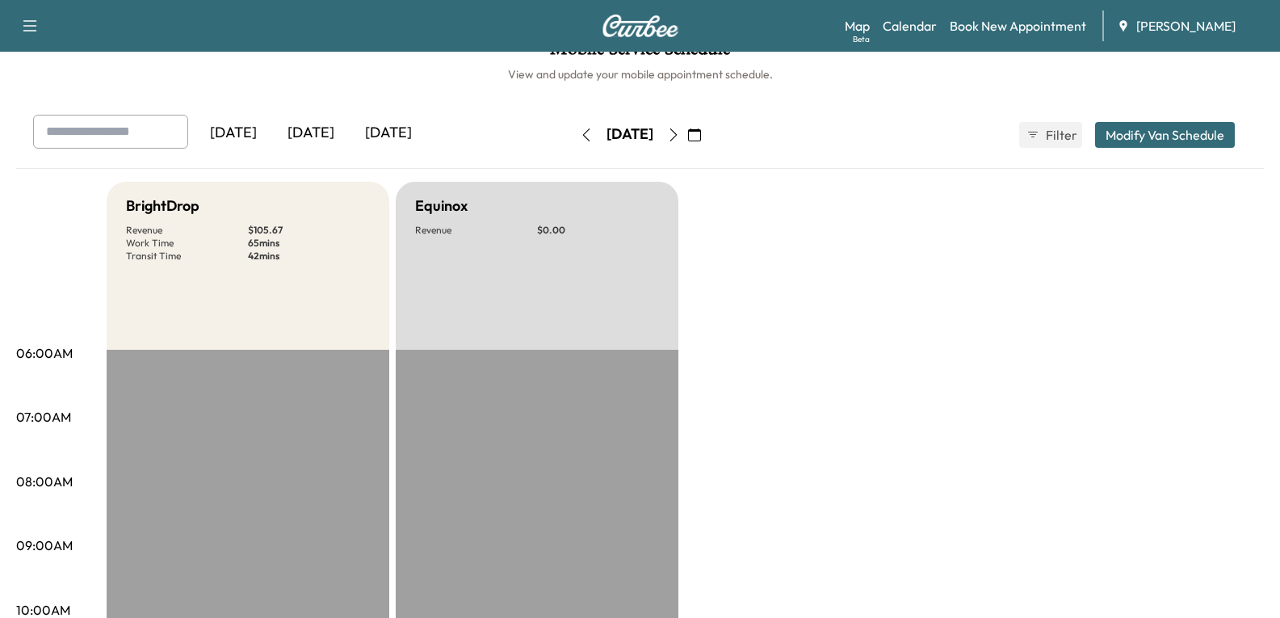
scroll to position [0, 0]
